Goal: Find specific page/section: Find specific page/section

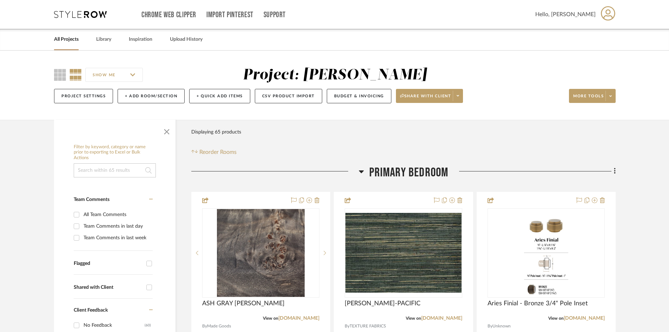
click at [83, 16] on icon at bounding box center [80, 14] width 53 height 7
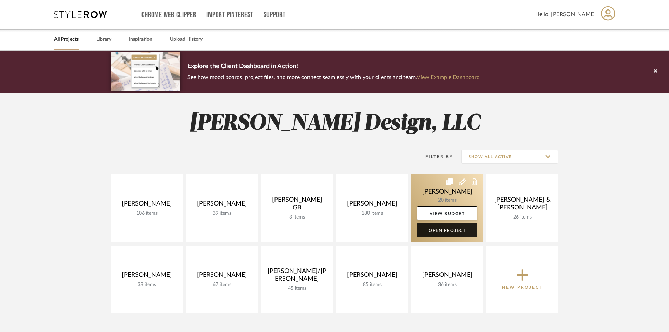
click at [433, 234] on link "Open Project" at bounding box center [447, 230] width 60 height 14
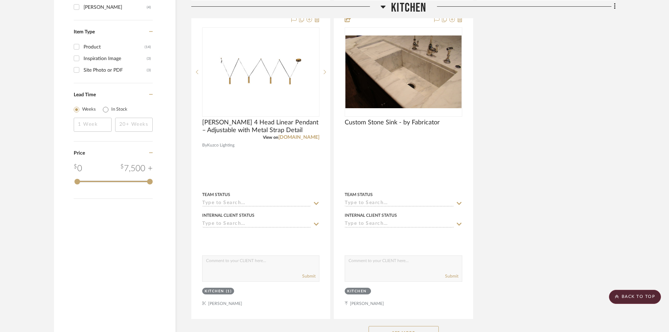
scroll to position [773, 0]
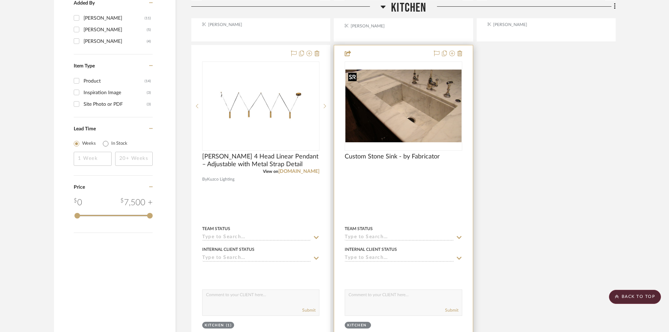
click at [0, 0] on img at bounding box center [0, 0] width 0 height 0
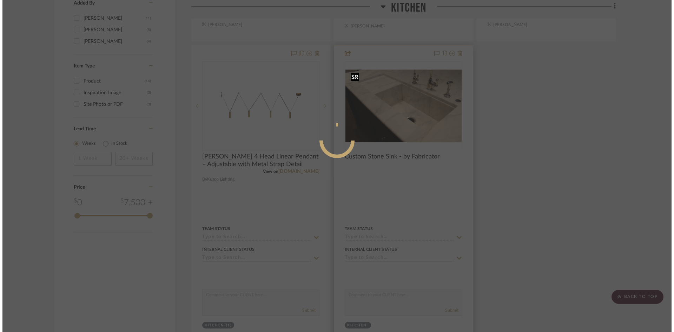
scroll to position [0, 0]
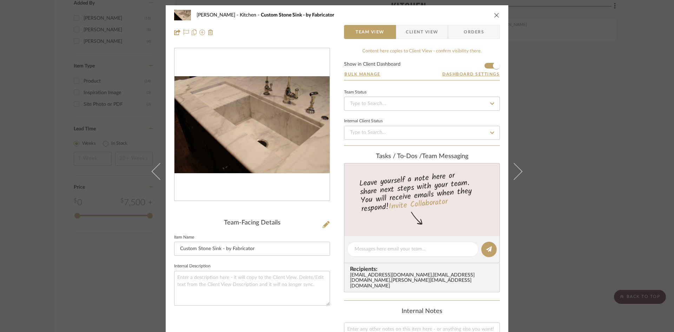
click at [493, 20] on div "[PERSON_NAME] Kitchen Custom Stone Sink - by Fabricator" at bounding box center [337, 15] width 326 height 14
click at [494, 15] on icon "close" at bounding box center [497, 15] width 6 height 6
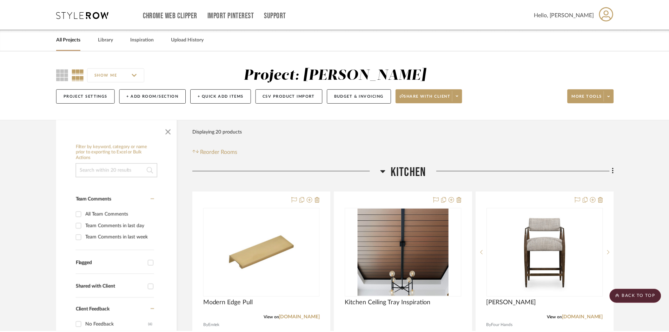
scroll to position [773, 0]
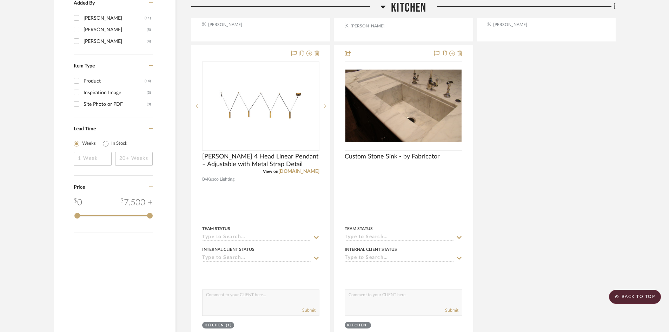
click at [27, 112] on project-details-page "SHOW ME Project: [PERSON_NAME] Project Settings + Add Room/Section + Quick Add …" at bounding box center [334, 335] width 669 height 2114
